Goal: Navigation & Orientation: Find specific page/section

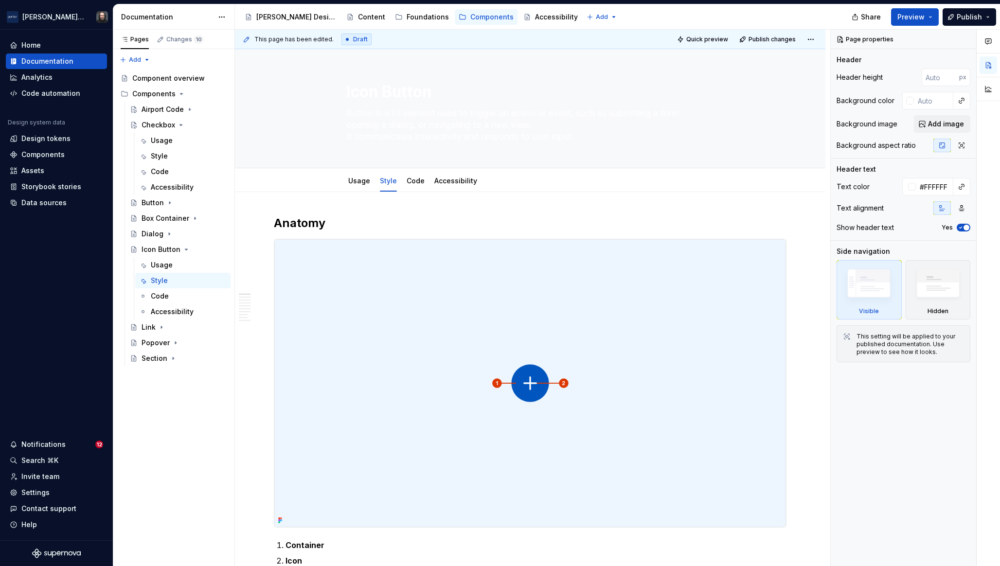
type textarea "*"
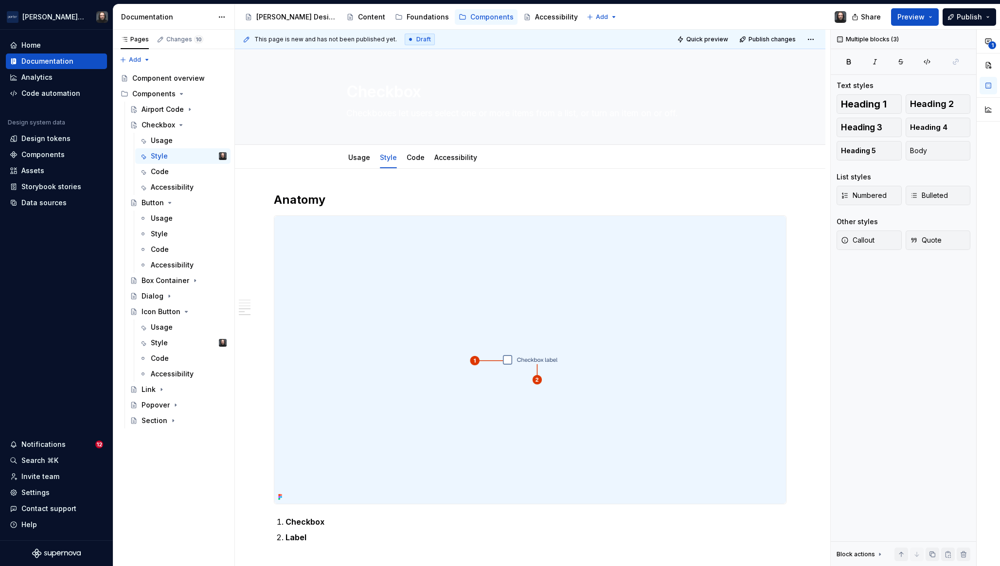
scroll to position [818, 0]
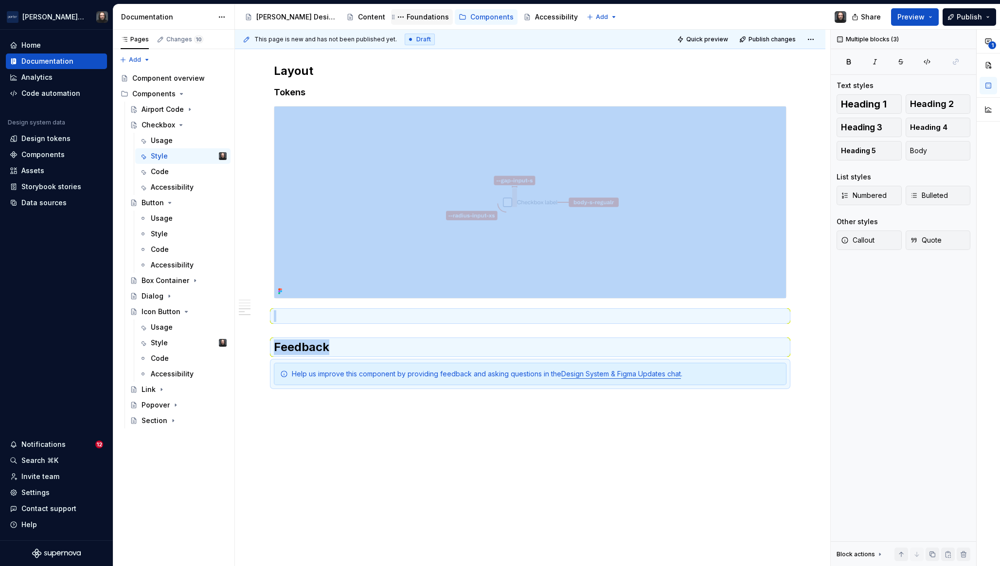
click at [407, 16] on div "Foundations" at bounding box center [428, 17] width 42 height 10
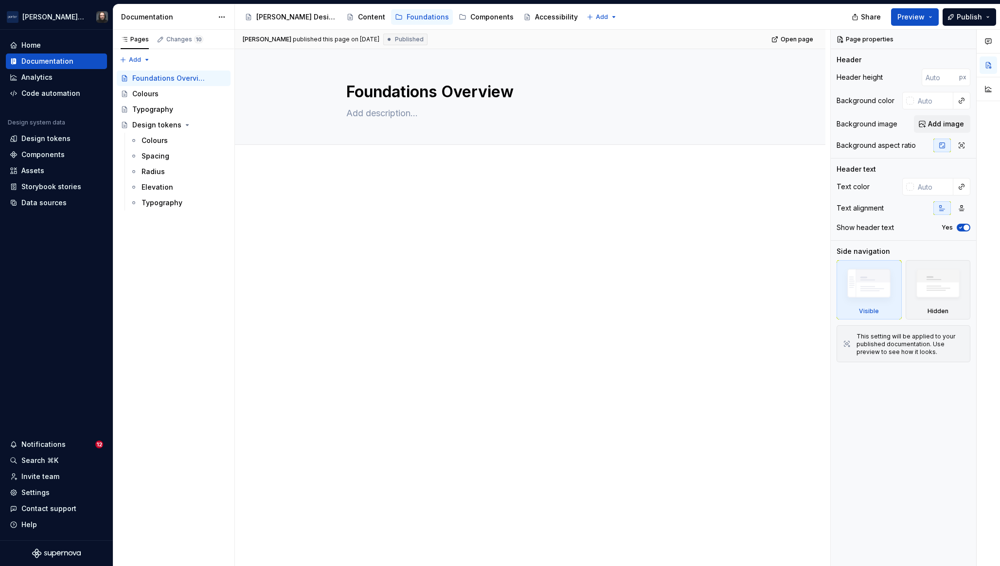
type textarea "*"
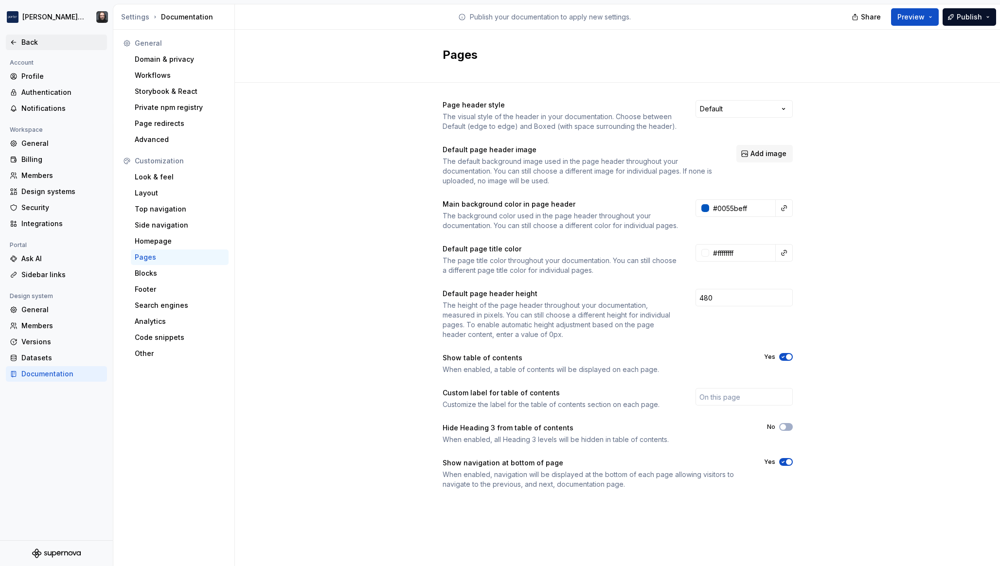
click at [30, 40] on div "Back" at bounding box center [62, 42] width 82 height 10
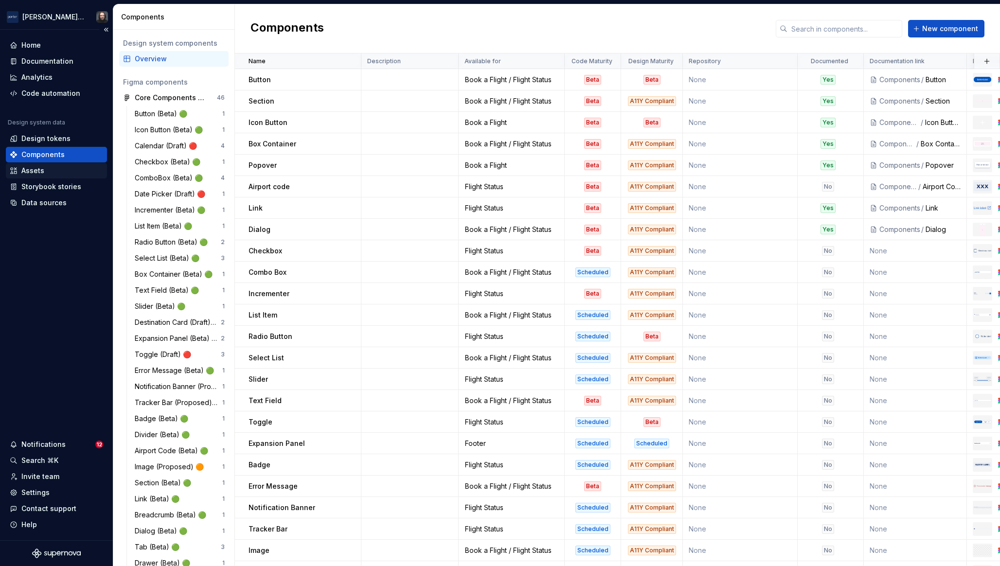
click at [50, 173] on div "Assets" at bounding box center [56, 171] width 93 height 10
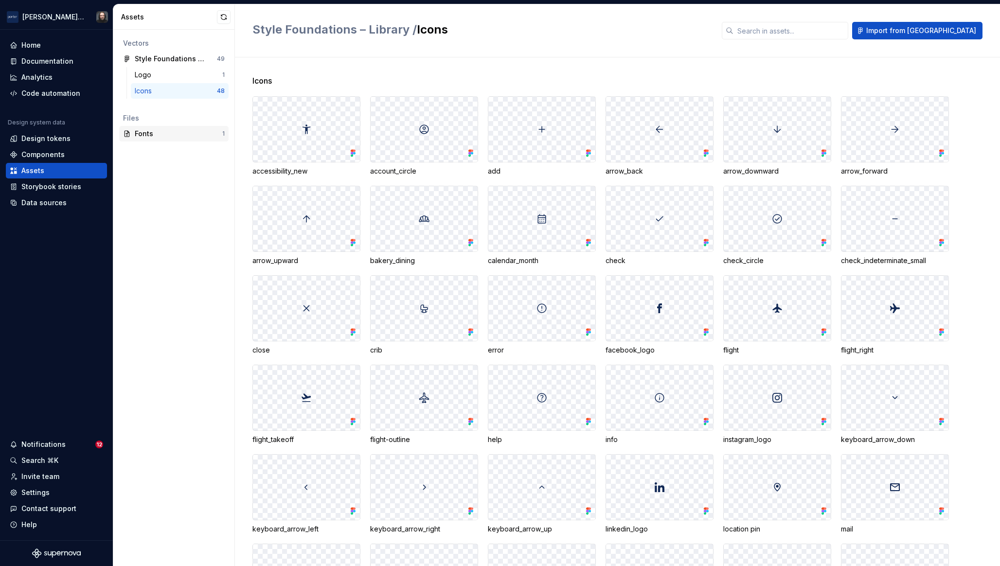
click at [166, 133] on div "Fonts" at bounding box center [179, 134] width 88 height 10
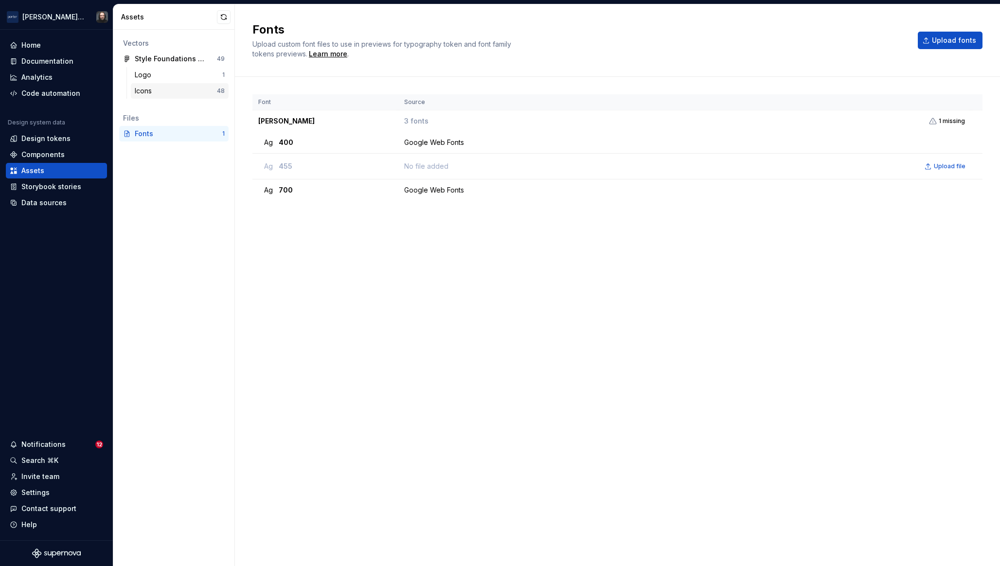
click at [168, 89] on div "Icons" at bounding box center [176, 91] width 82 height 10
